Goal: Information Seeking & Learning: Learn about a topic

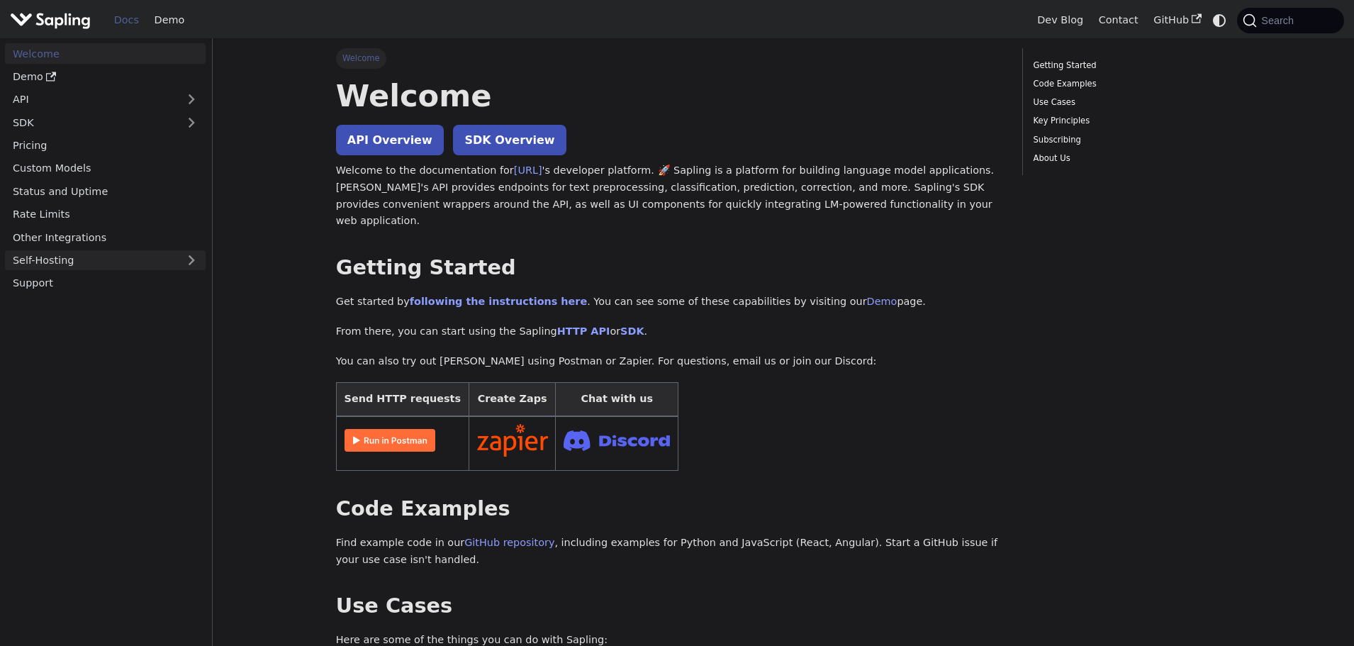
click at [88, 265] on link "Self-Hosting" at bounding box center [105, 260] width 201 height 21
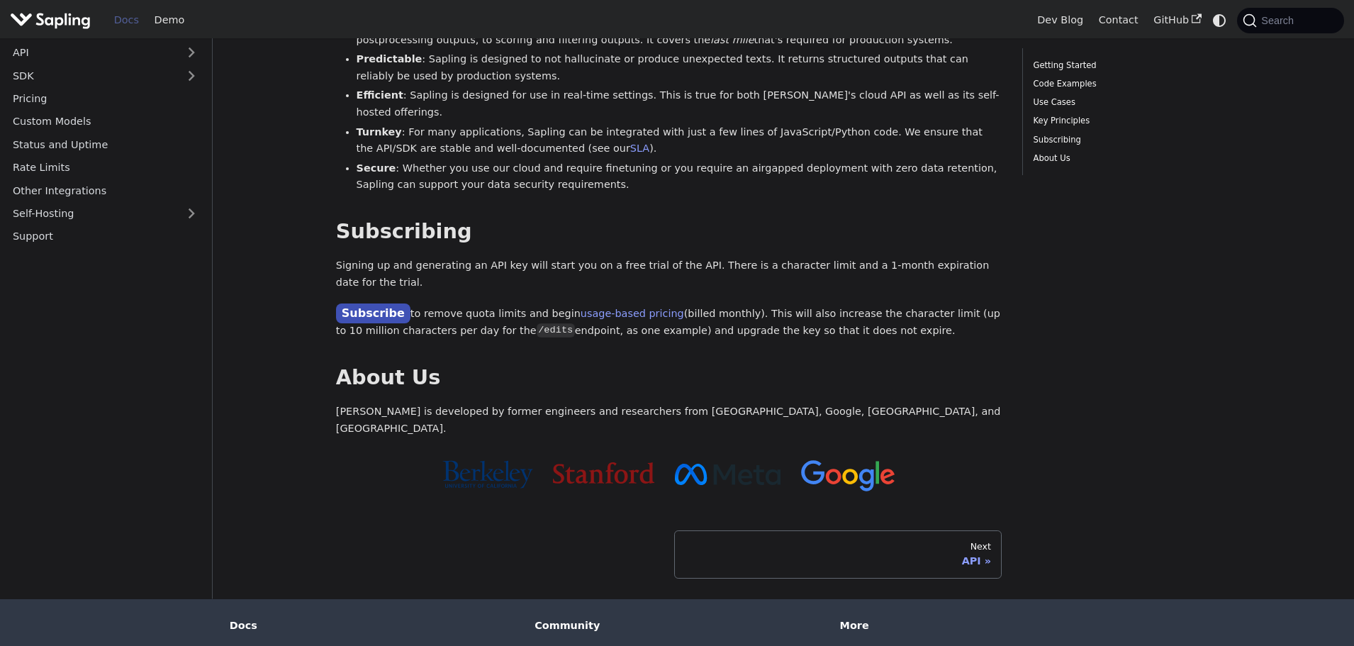
scroll to position [989, 0]
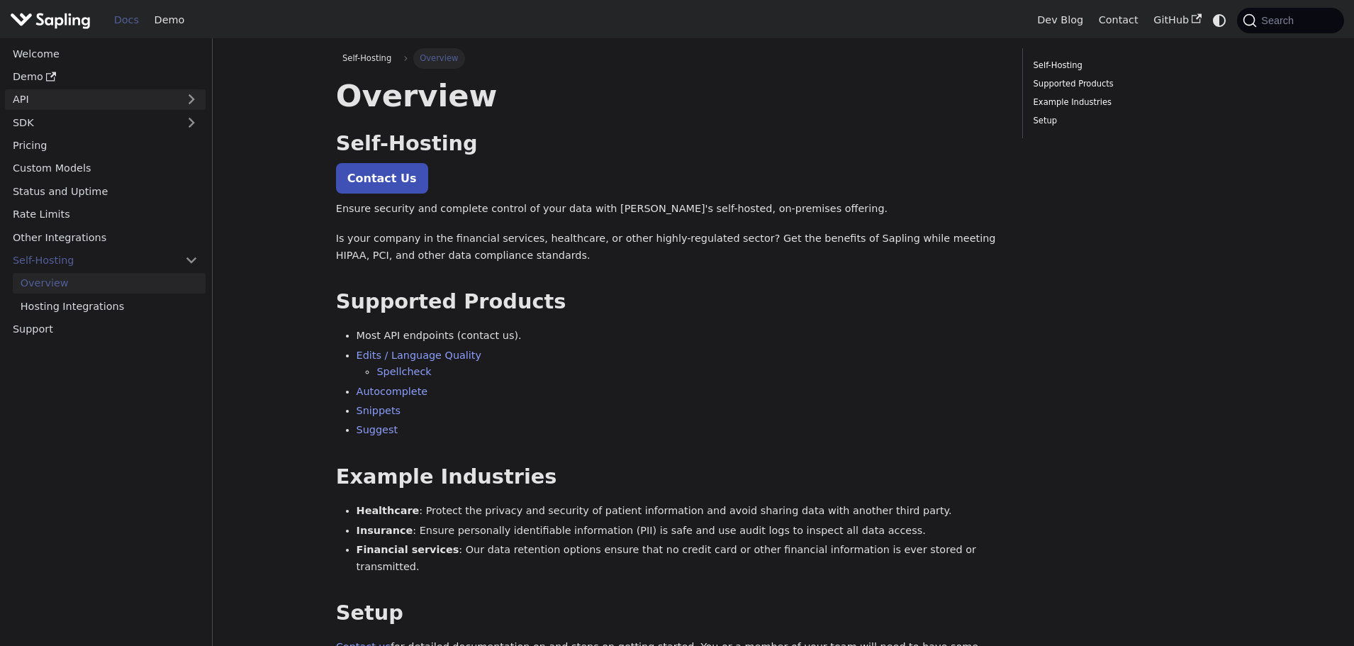
click at [122, 106] on link "API" at bounding box center [91, 99] width 172 height 21
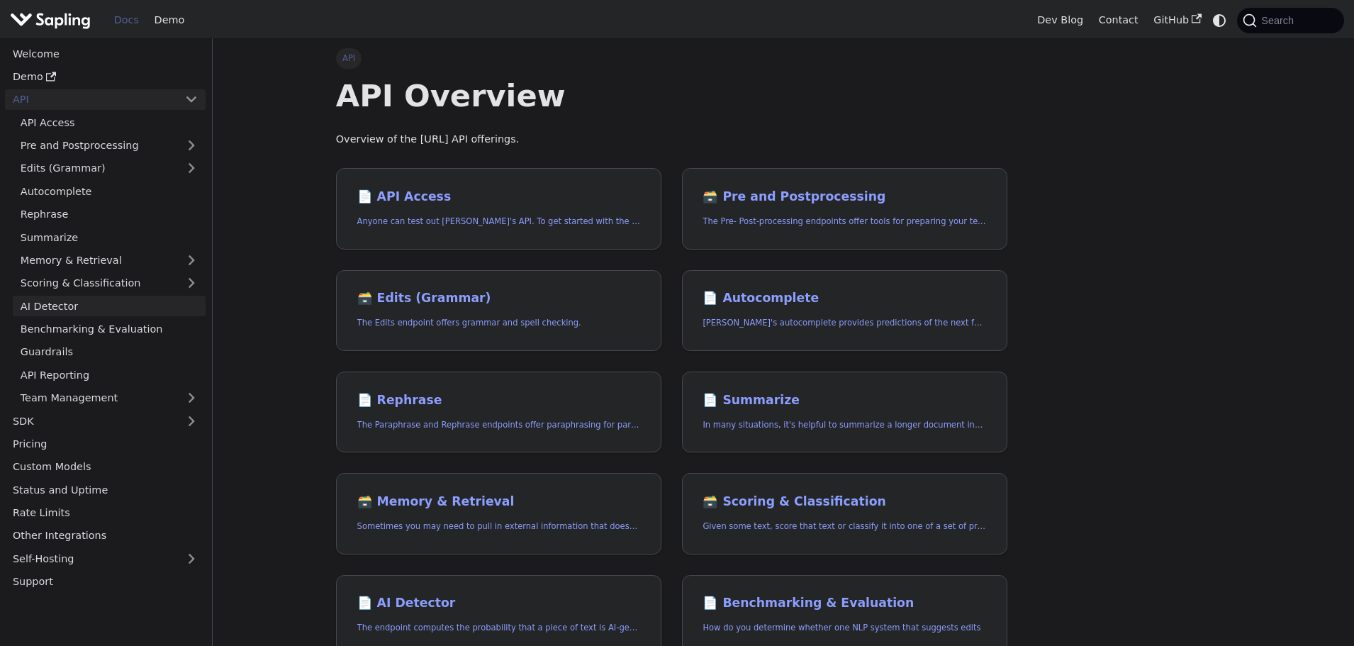
click at [103, 300] on link "AI Detector" at bounding box center [109, 306] width 193 height 21
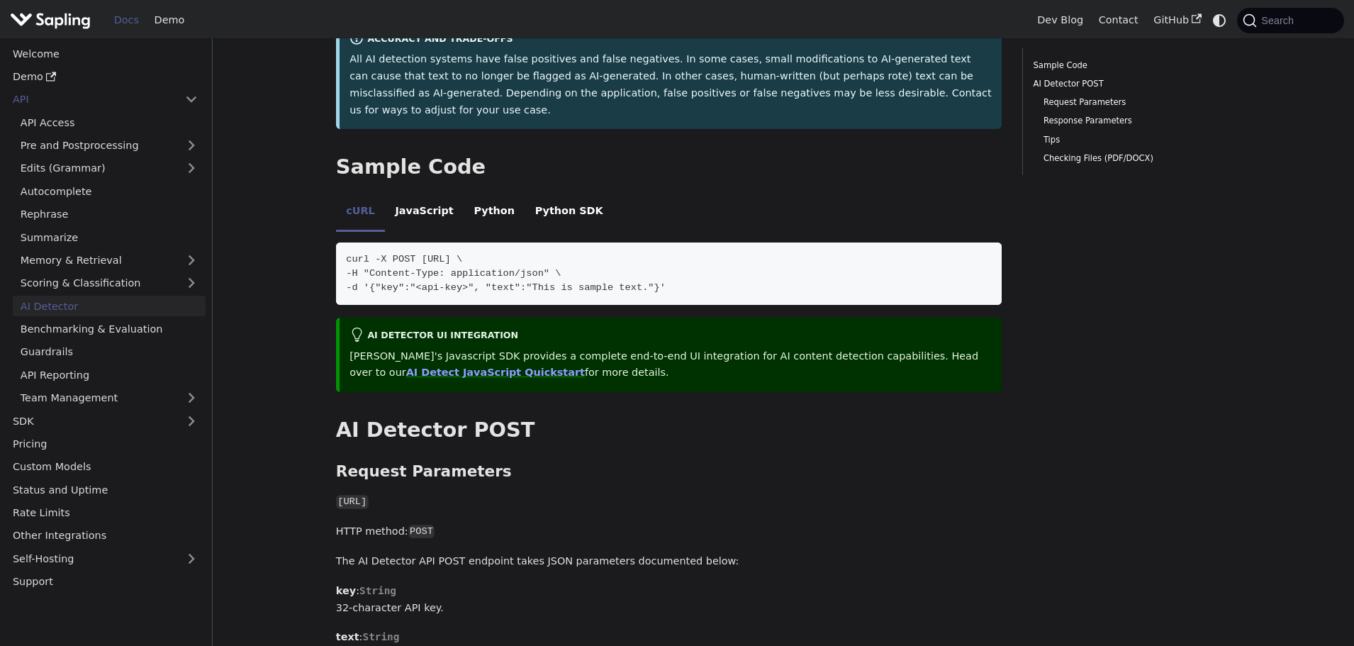
scroll to position [284, 0]
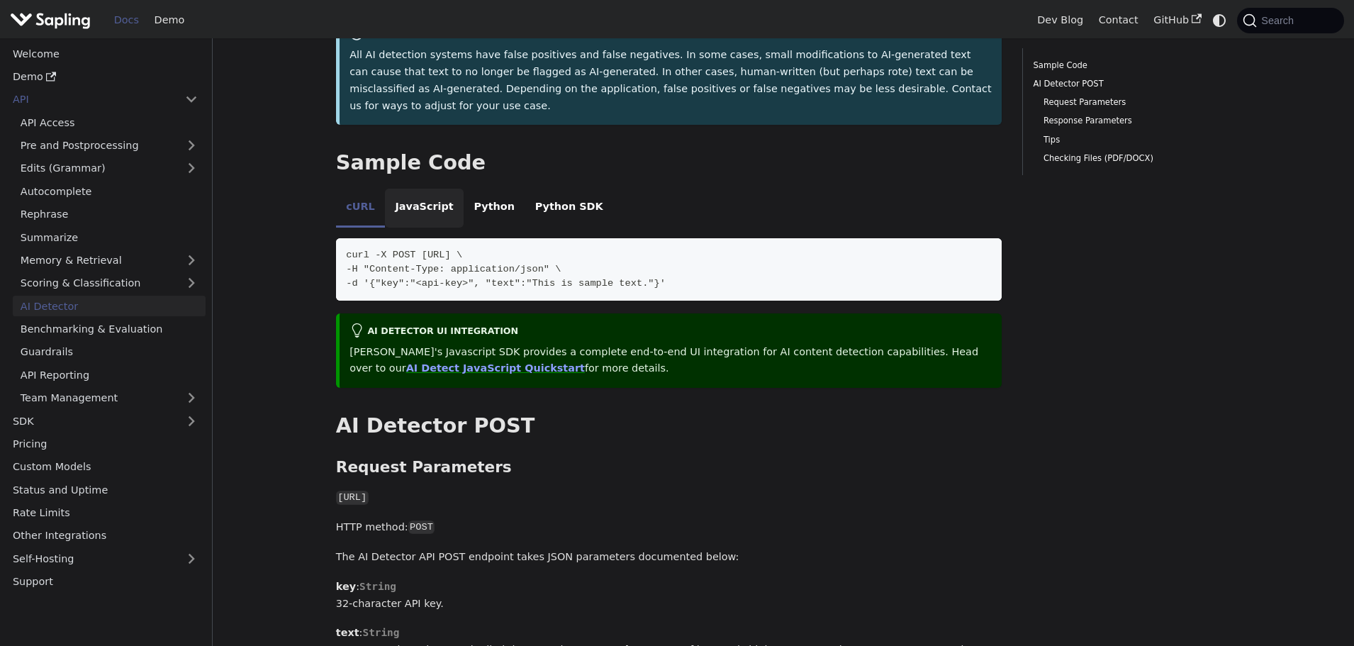
click at [432, 189] on li "JavaScript" at bounding box center [424, 209] width 79 height 40
click at [436, 189] on li "JavaScript" at bounding box center [424, 209] width 79 height 40
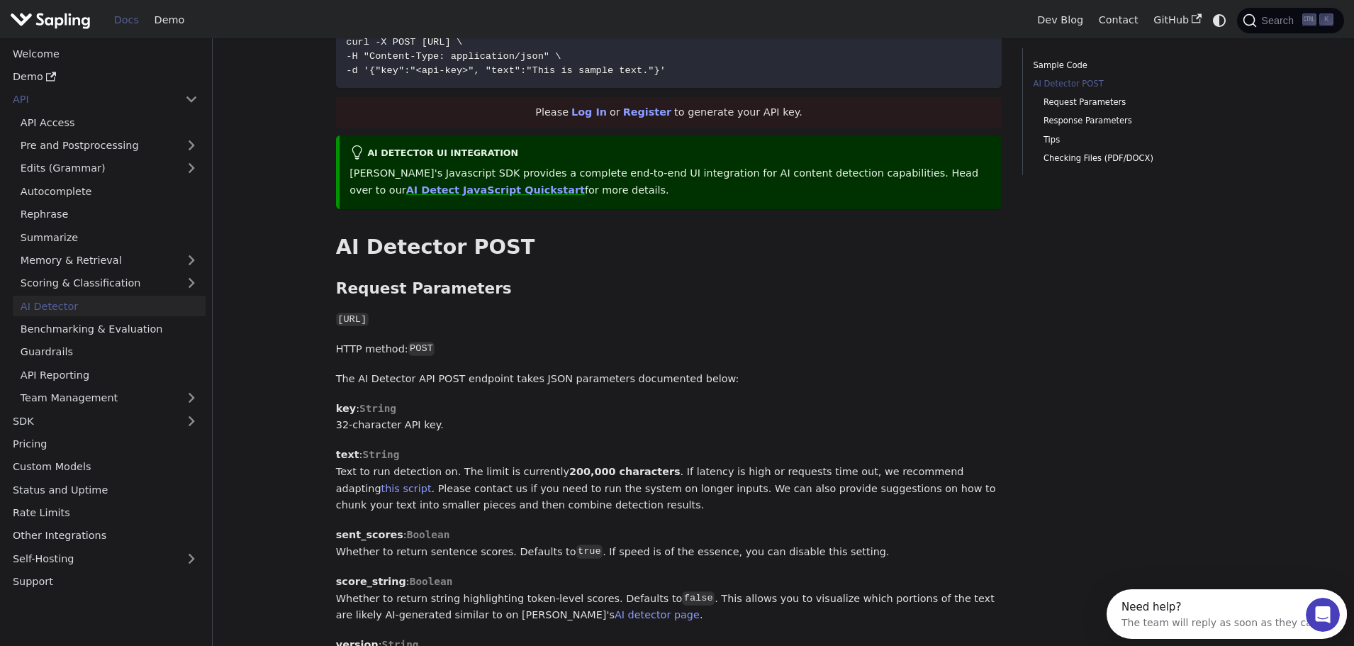
scroll to position [0, 0]
click at [343, 400] on p "key : String 32-character API key." at bounding box center [669, 417] width 666 height 34
drag, startPoint x: 343, startPoint y: 388, endPoint x: 429, endPoint y: 393, distance: 85.9
click at [429, 400] on p "key : String 32-character API key." at bounding box center [669, 417] width 666 height 34
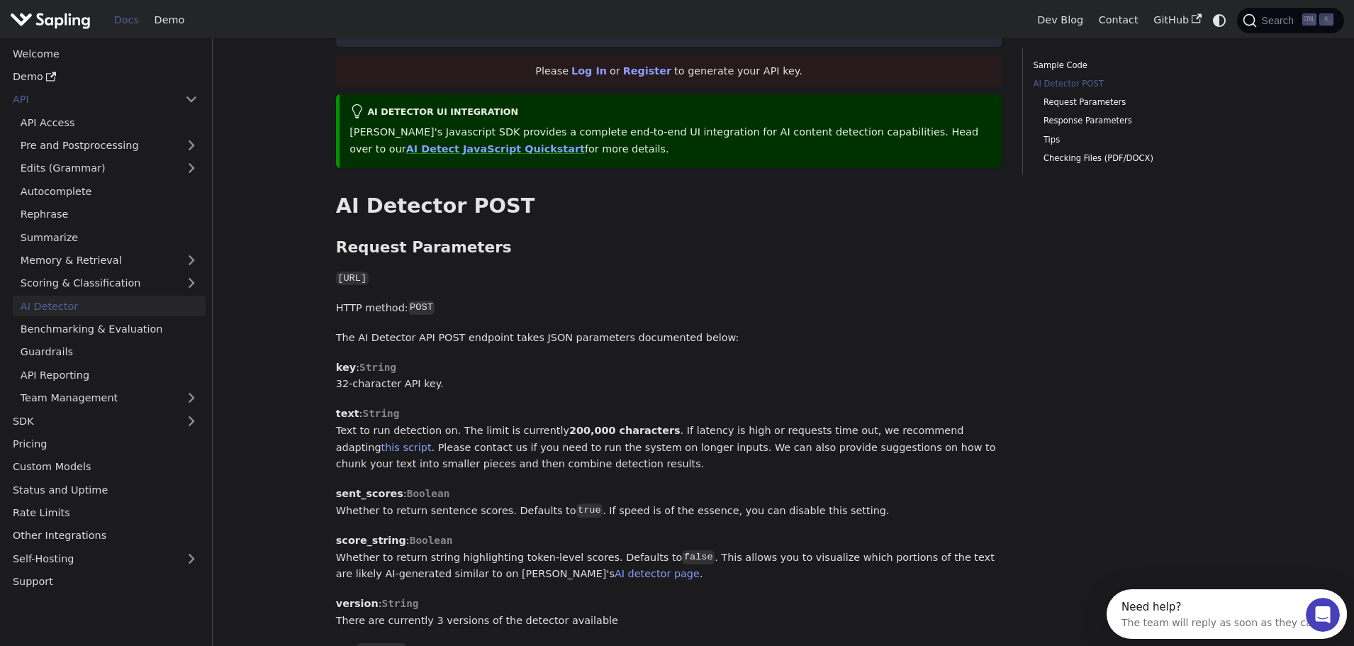
scroll to position [638, 0]
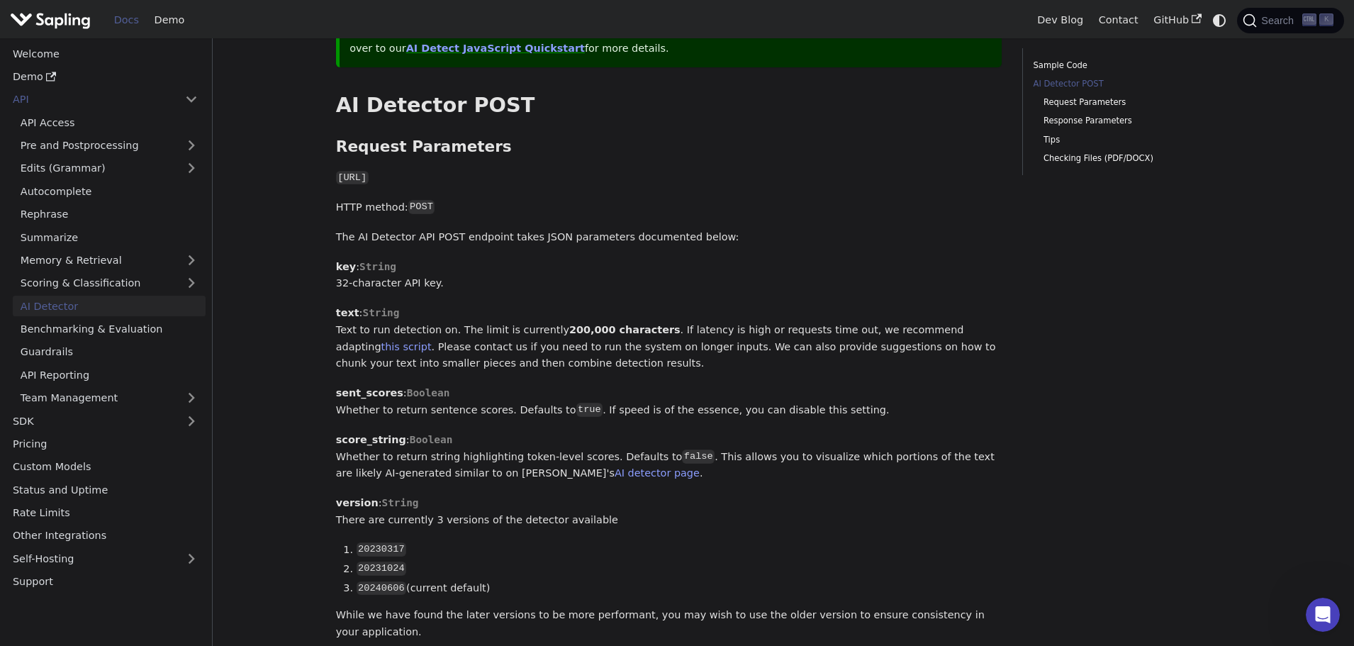
click at [385, 305] on p "text : String Text to run detection on. The limit is currently 200,000 characte…" at bounding box center [669, 338] width 666 height 67
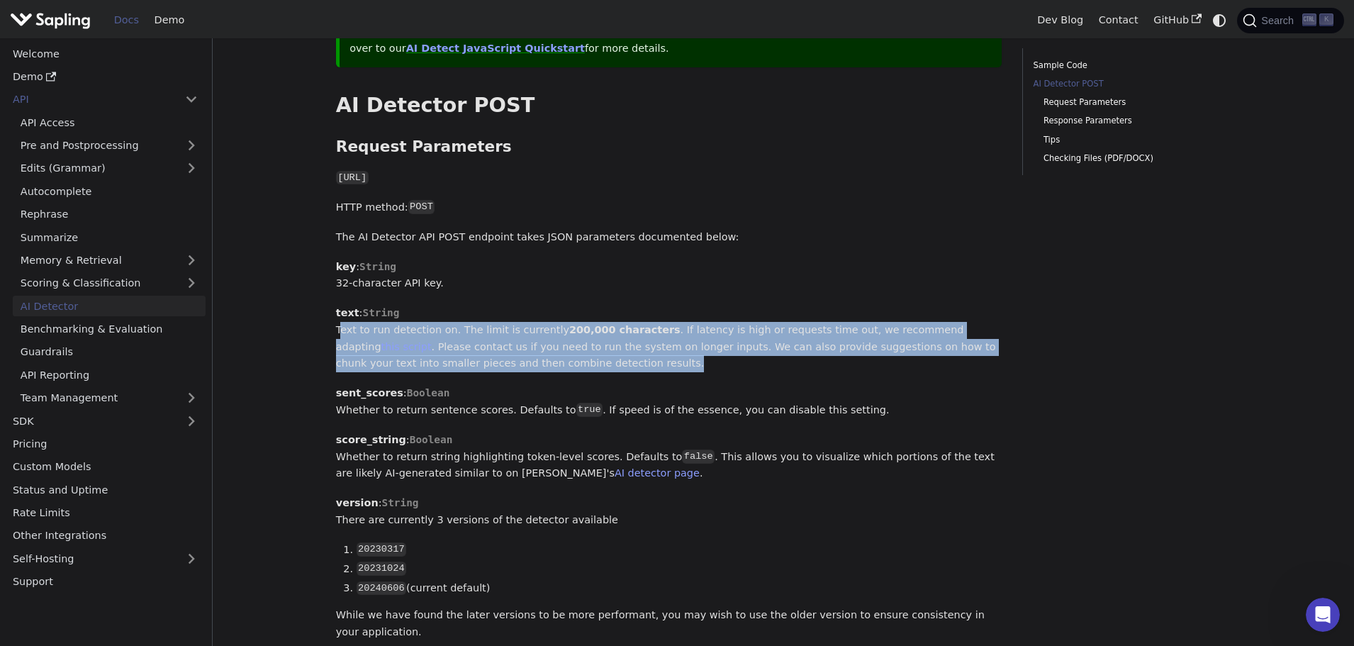
click at [385, 305] on p "text : String Text to run detection on. The limit is currently 200,000 characte…" at bounding box center [669, 338] width 666 height 67
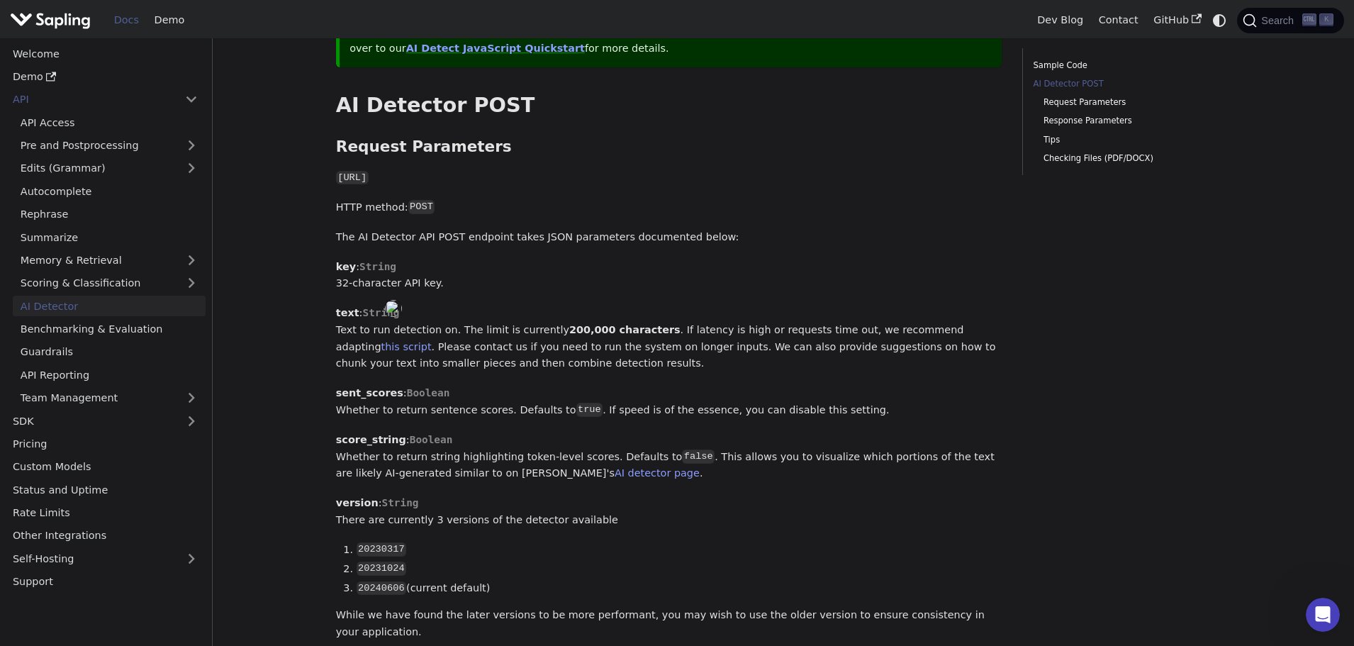
click at [368, 387] on strong "sent_scores" at bounding box center [369, 392] width 67 height 11
drag, startPoint x: 368, startPoint y: 361, endPoint x: 361, endPoint y: 362, distance: 7.2
click at [361, 387] on strong "sent_scores" at bounding box center [369, 392] width 67 height 11
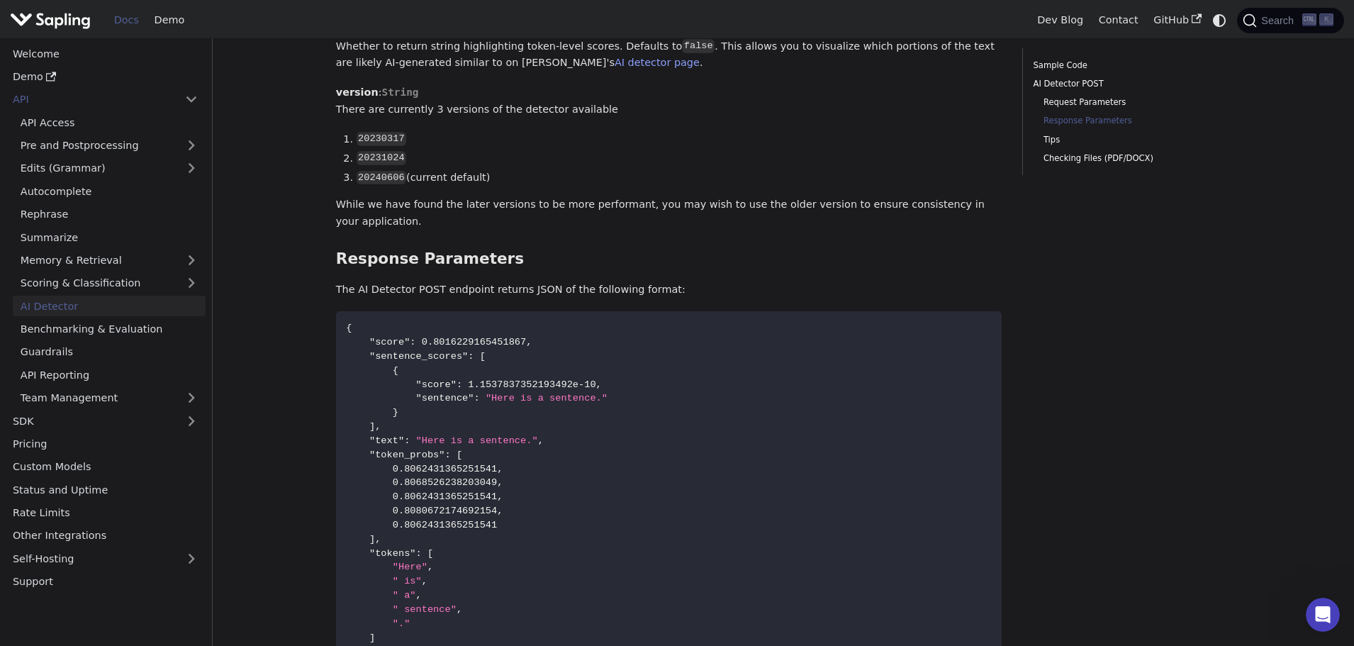
scroll to position [1063, 0]
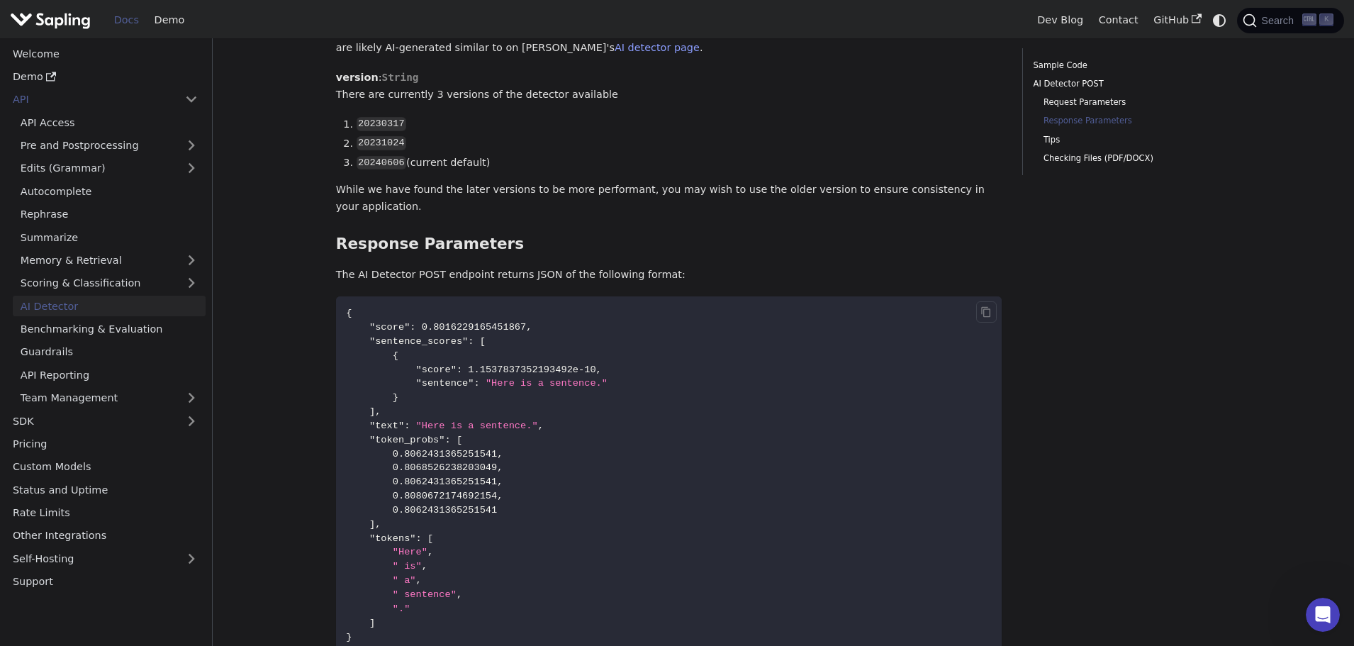
click at [471, 322] on span "0.8016229165451867" at bounding box center [474, 327] width 105 height 11
drag, startPoint x: 471, startPoint y: 274, endPoint x: 443, endPoint y: 281, distance: 28.5
click at [443, 296] on code "{ "score" : 0.8016229165451867 , "sentence_scores" : [ { "score" : 1.1537837352…" at bounding box center [669, 475] width 666 height 358
click at [416, 336] on span ""sentence_scores"" at bounding box center [418, 341] width 99 height 11
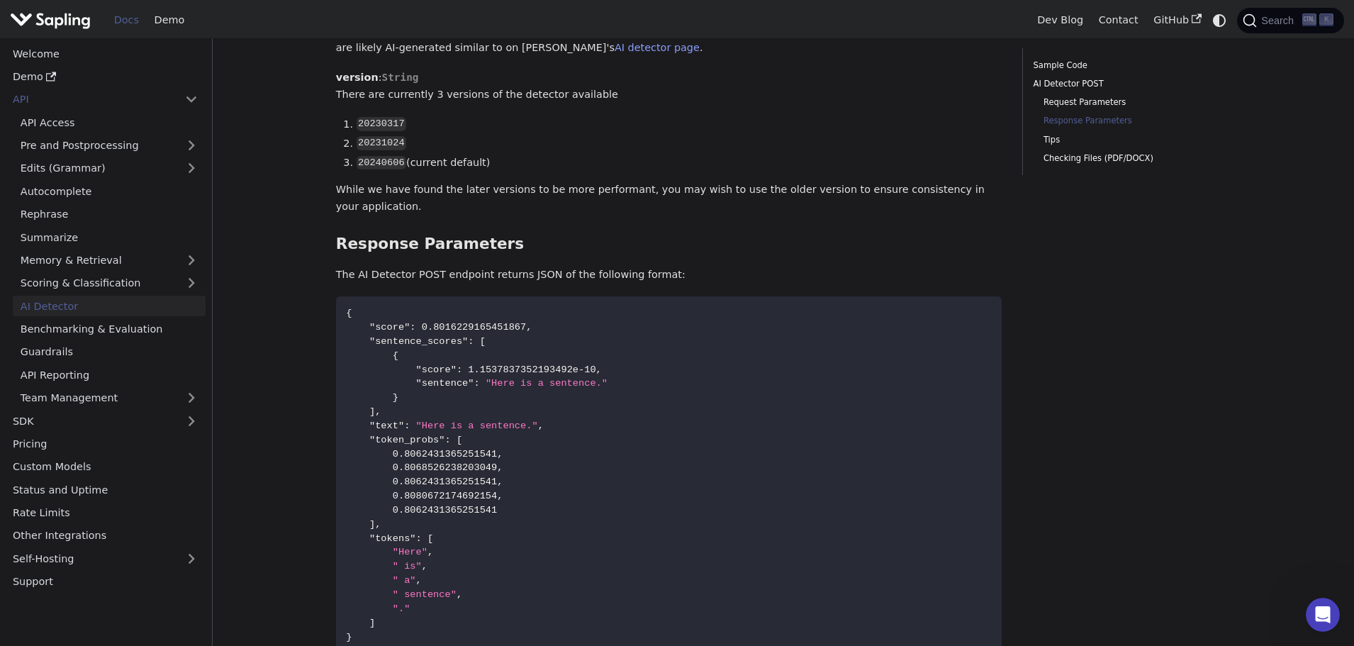
click at [304, 331] on main "API AI Detector On this page AI Detector The endpoint computes the probability …" at bounding box center [783, 133] width 1141 height 2260
click at [422, 366] on code "{ "score" : 0.8016229165451867 , "sentence_scores" : [ { "score" : 1.1537837352…" at bounding box center [669, 475] width 666 height 358
click at [422, 420] on span ""Here is a sentence."" at bounding box center [477, 425] width 122 height 11
drag, startPoint x: 422, startPoint y: 370, endPoint x: 480, endPoint y: 371, distance: 58.1
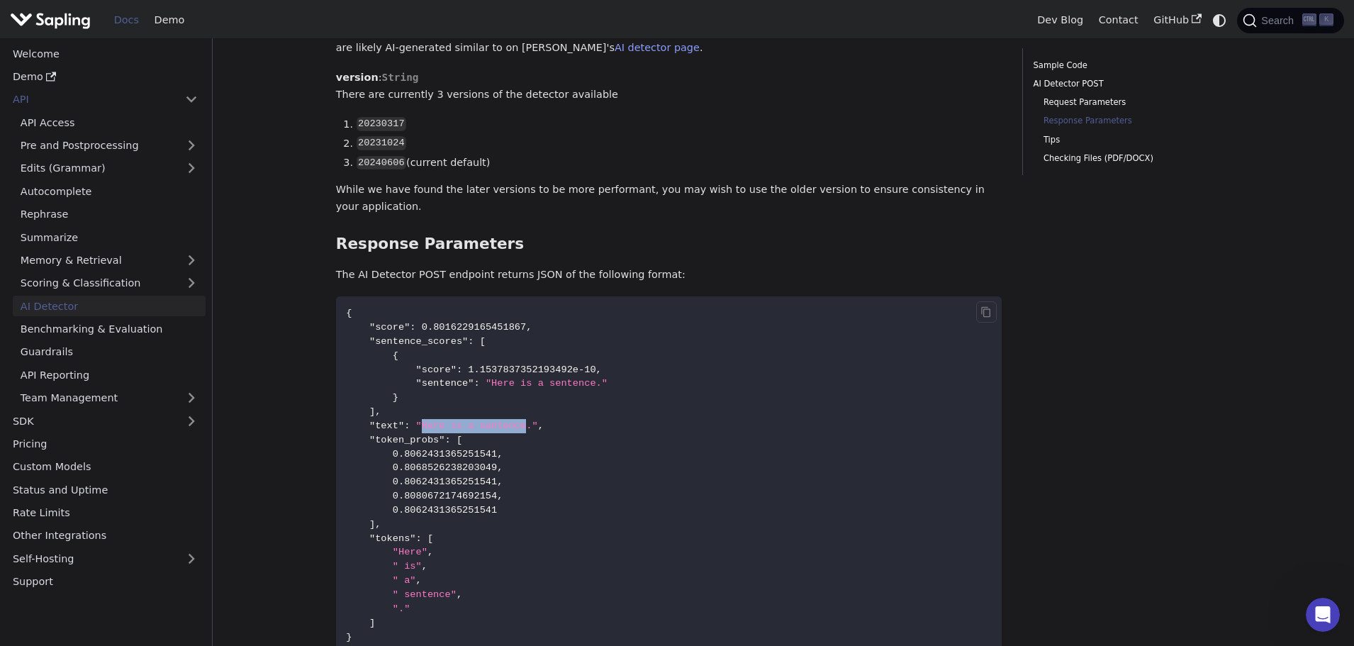
click at [480, 420] on span ""Here is a sentence."" at bounding box center [477, 425] width 122 height 11
drag, startPoint x: 481, startPoint y: 371, endPoint x: 458, endPoint y: 373, distance: 22.8
click at [458, 420] on span ""Here is a sentence."" at bounding box center [477, 425] width 122 height 11
click at [383, 435] on span ""token_probs"" at bounding box center [407, 440] width 76 height 11
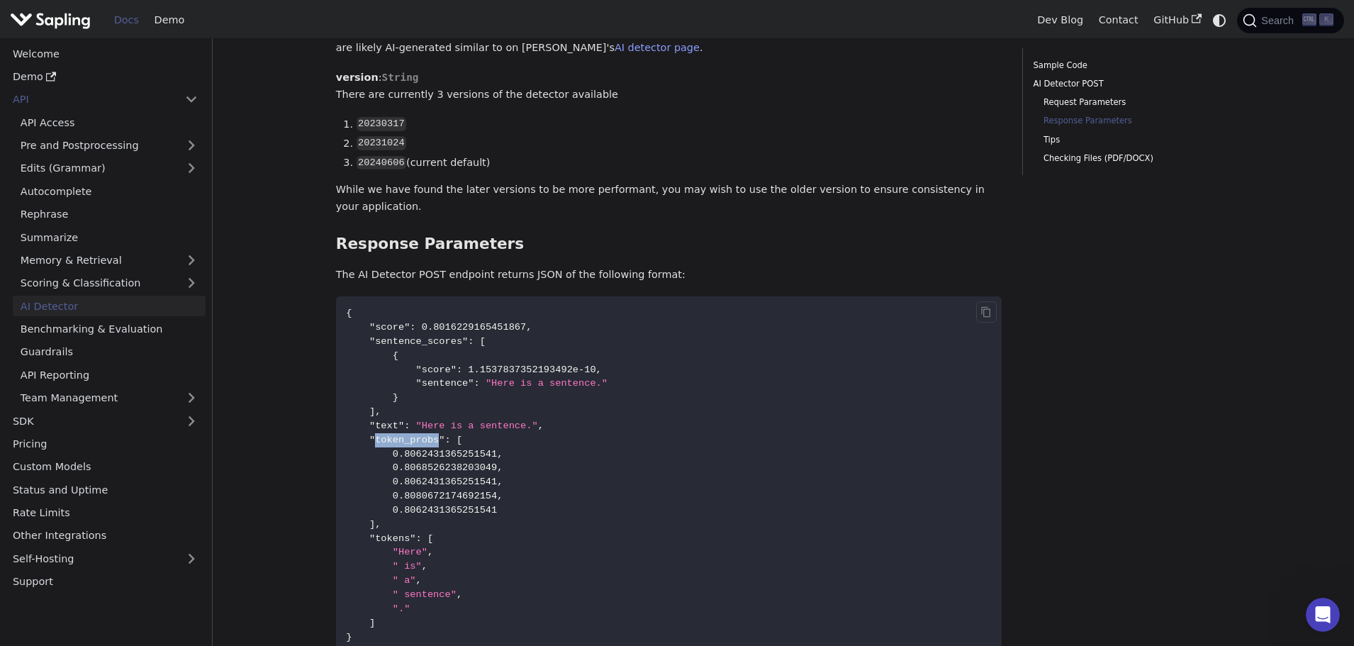
click at [383, 435] on span ""token_probs"" at bounding box center [407, 440] width 76 height 11
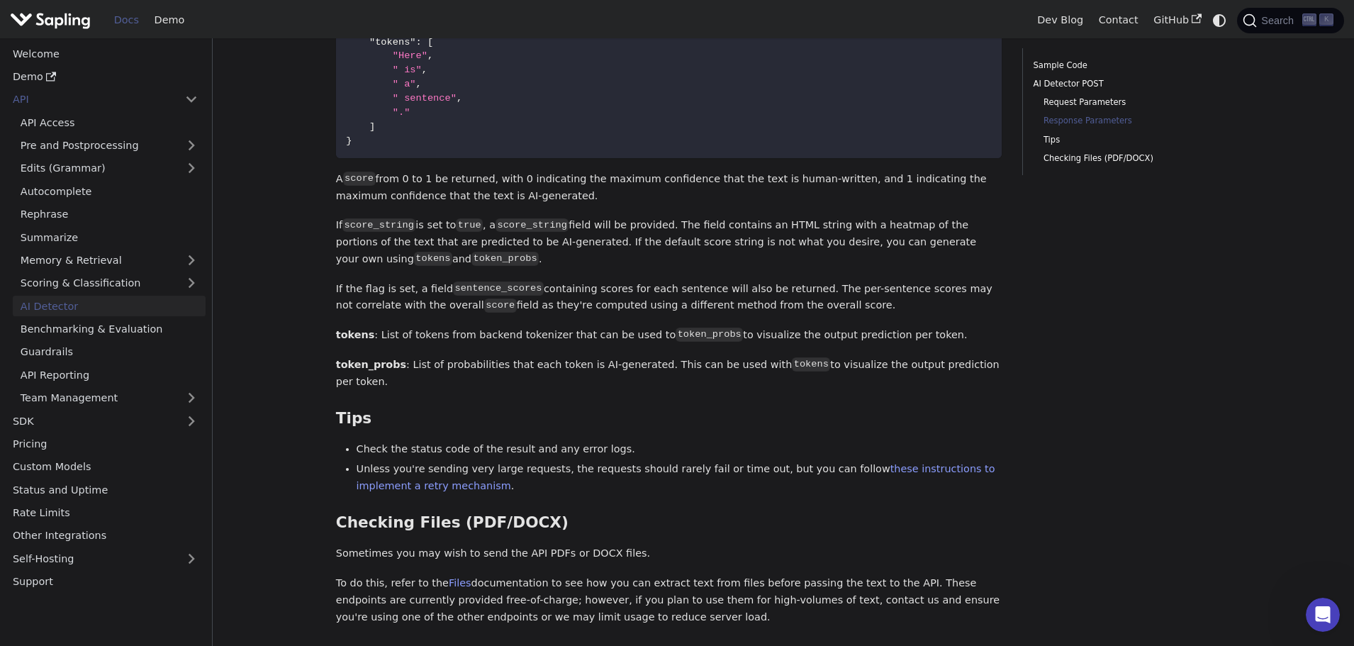
scroll to position [1630, 0]
